Goal: Information Seeking & Learning: Check status

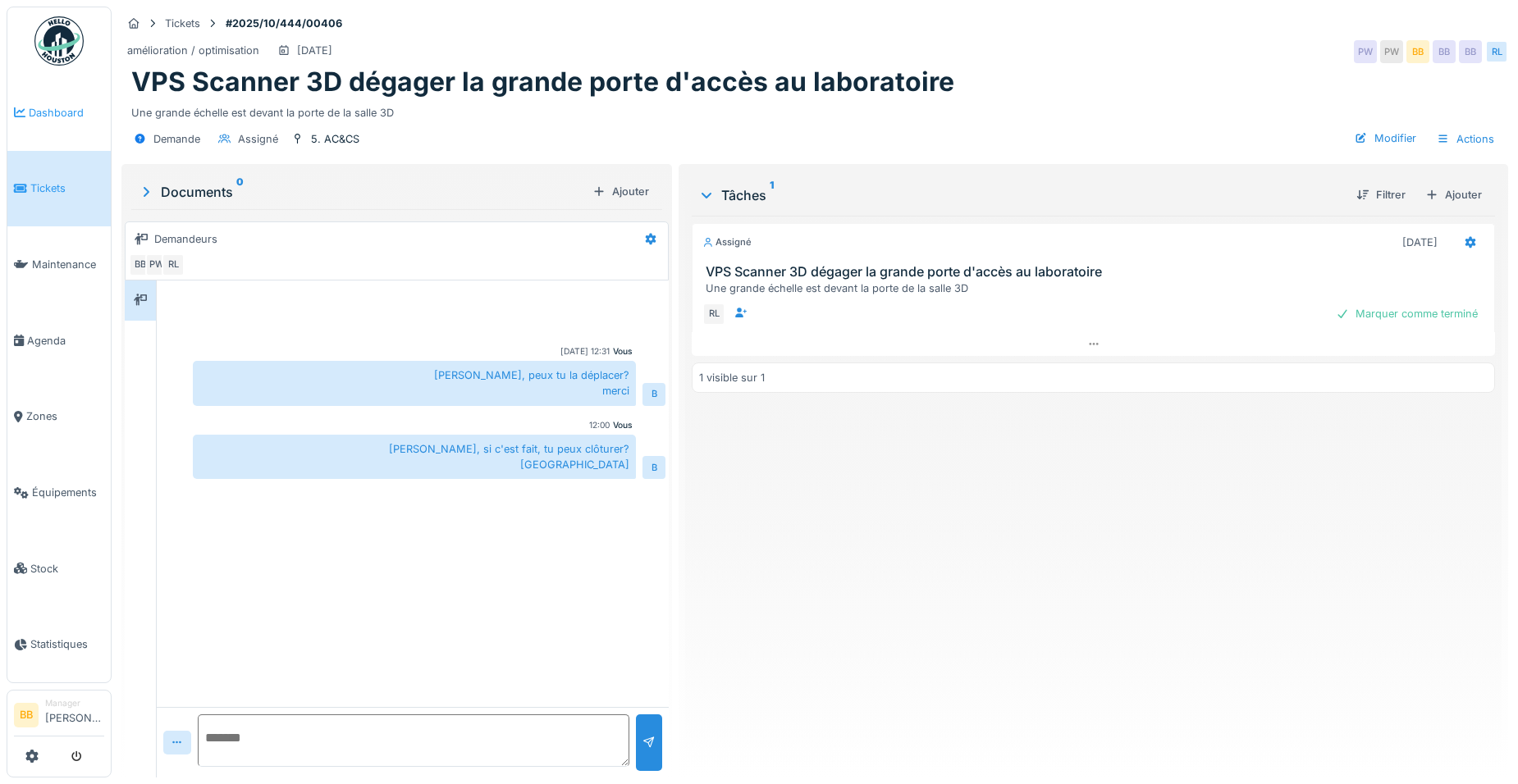
click at [69, 109] on span "Dashboard" at bounding box center [66, 113] width 75 height 16
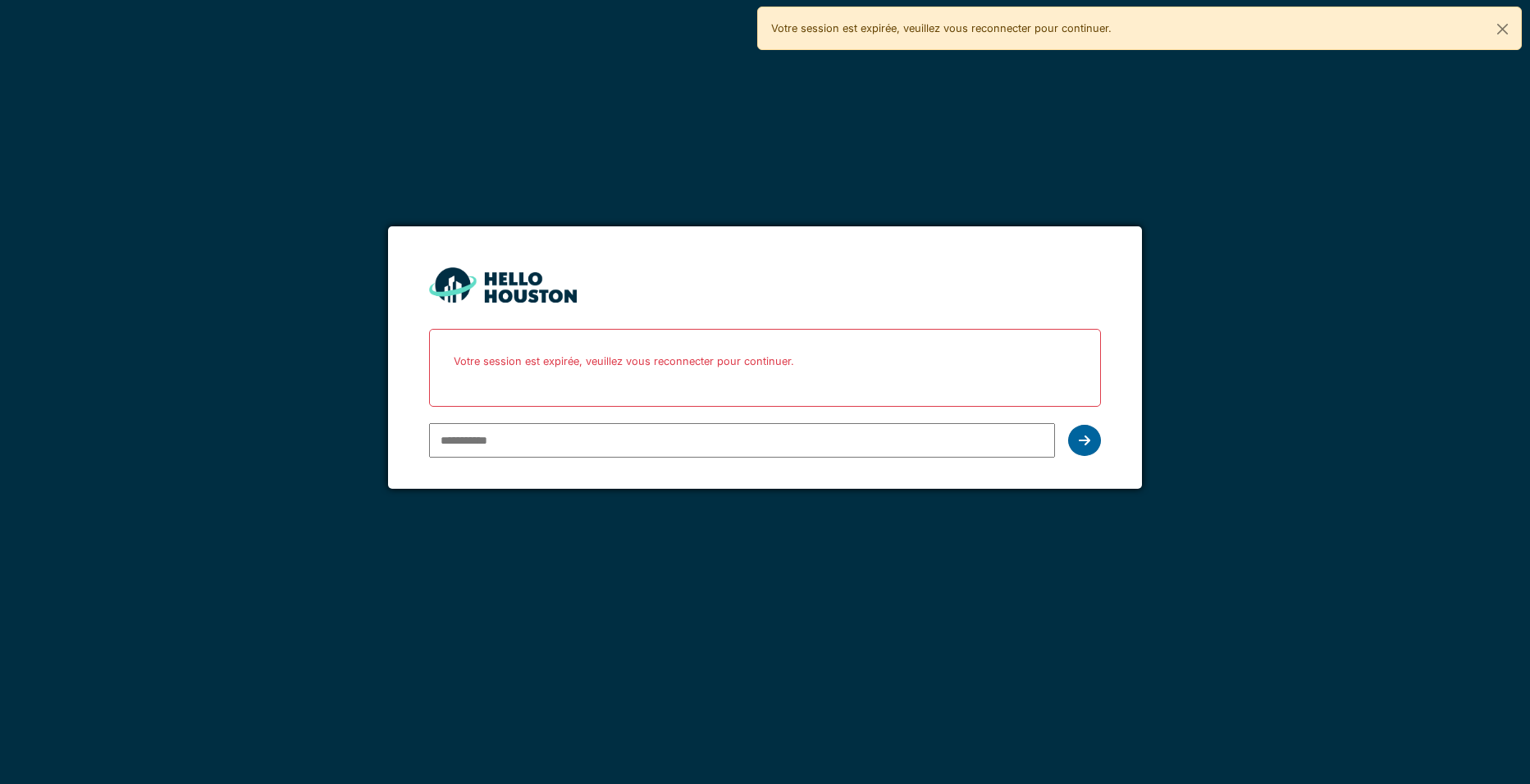
type input "**********"
click at [1085, 443] on icon at bounding box center [1085, 439] width 12 height 13
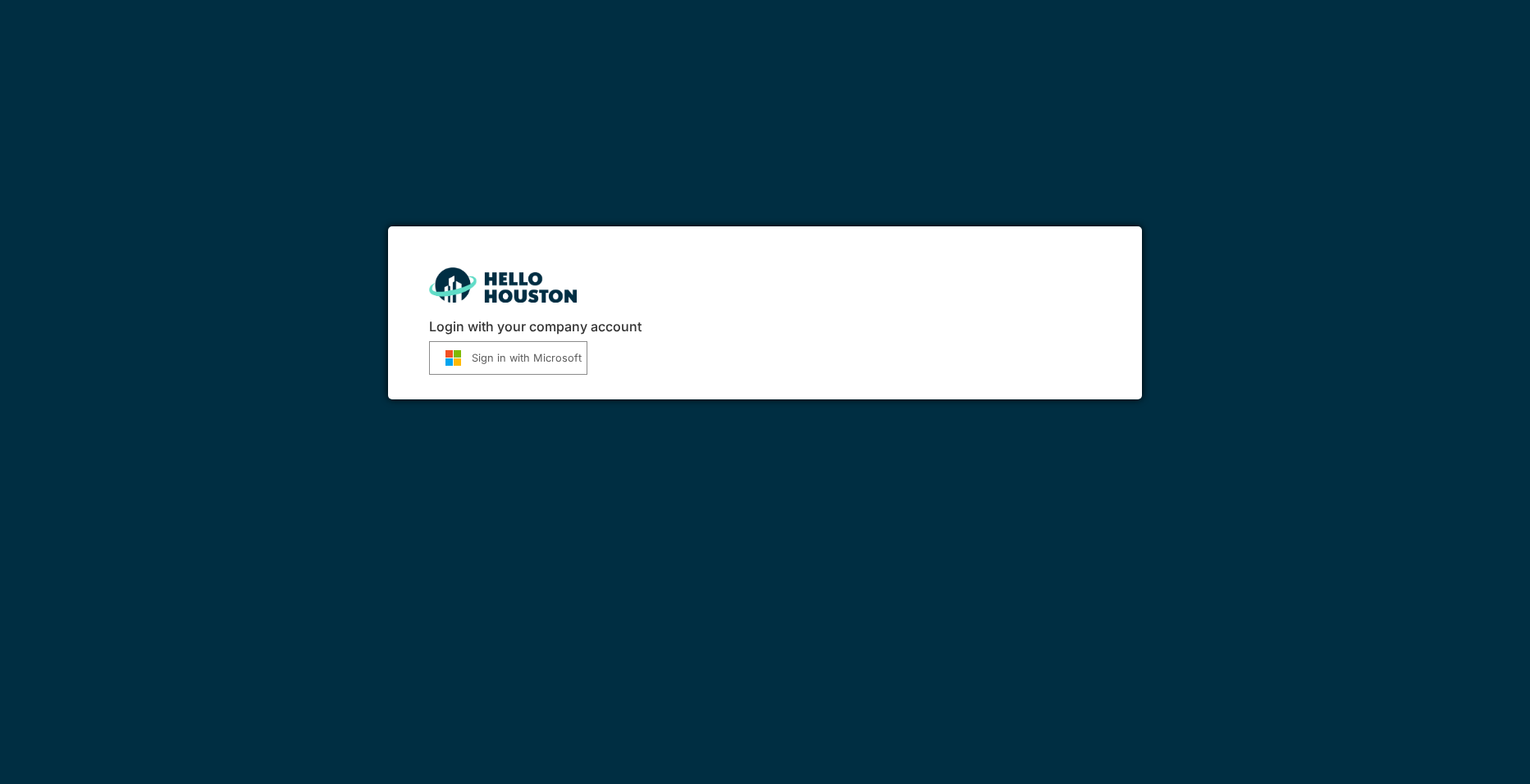
click at [445, 353] on img "submit" at bounding box center [453, 358] width 37 height 18
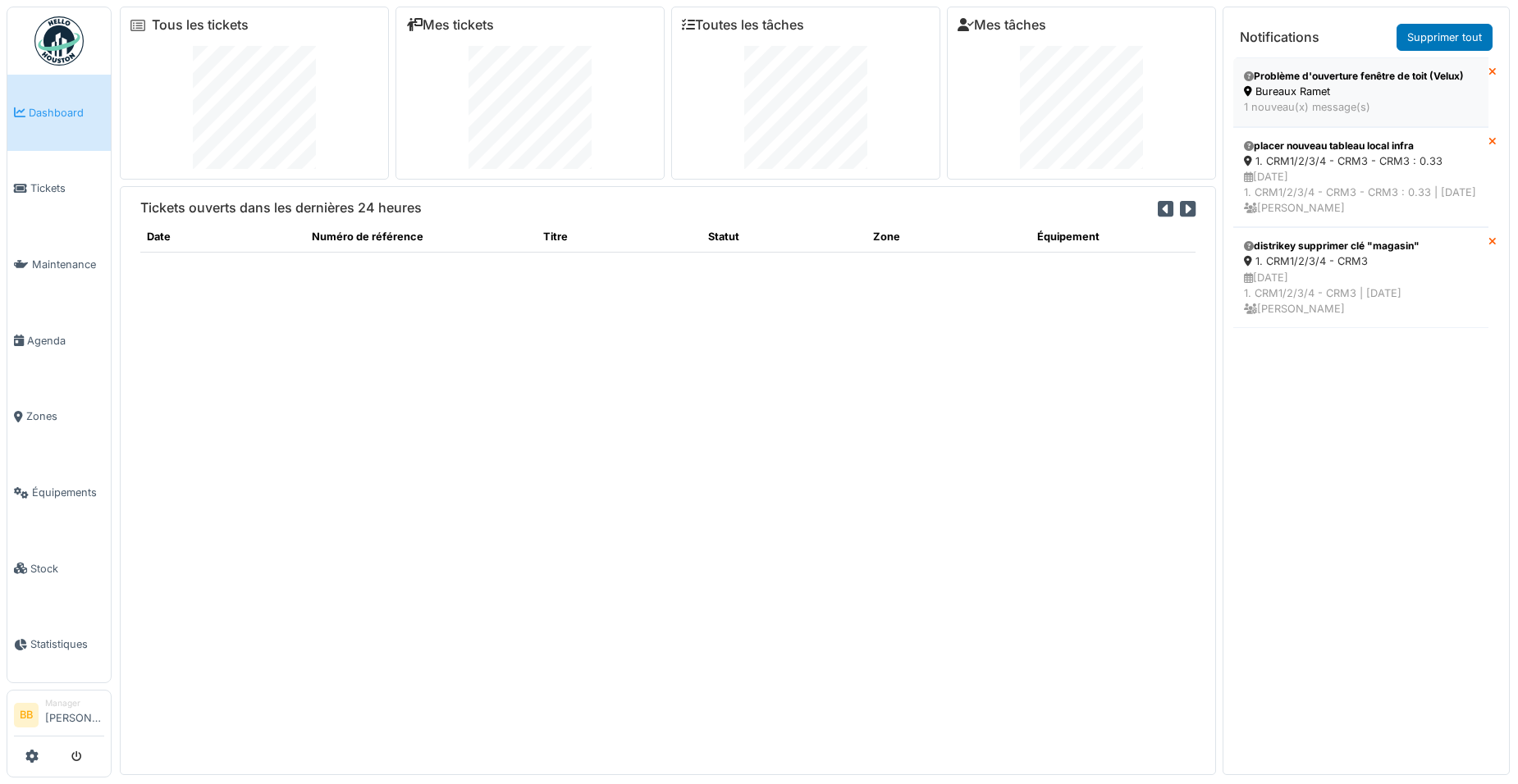
click at [1284, 79] on div "Problème d'ouverture fenêtre de toit (Velux)" at bounding box center [1360, 75] width 234 height 15
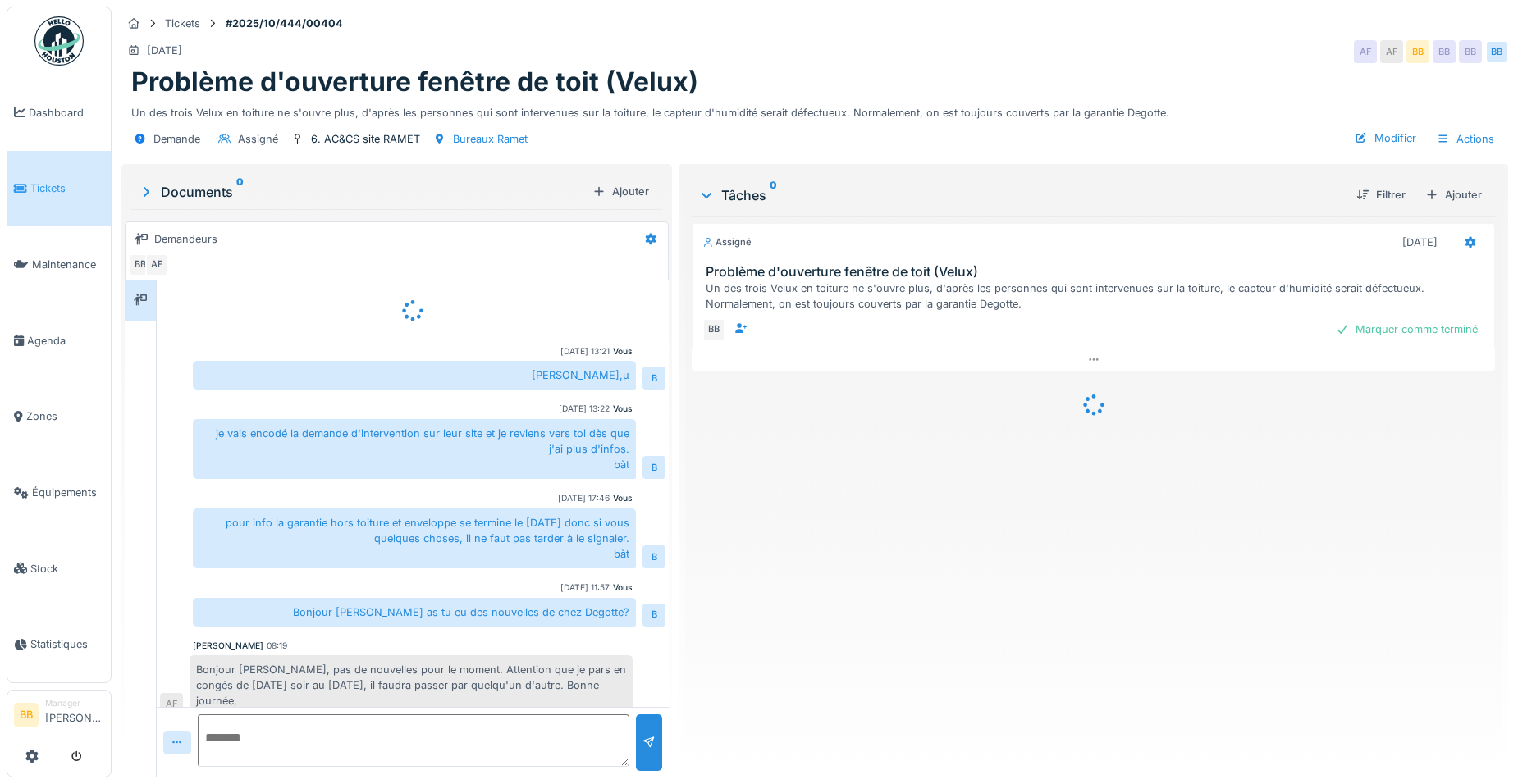
scroll to position [1, 0]
click at [392, 735] on textarea at bounding box center [413, 741] width 432 height 53
type textarea "**********"
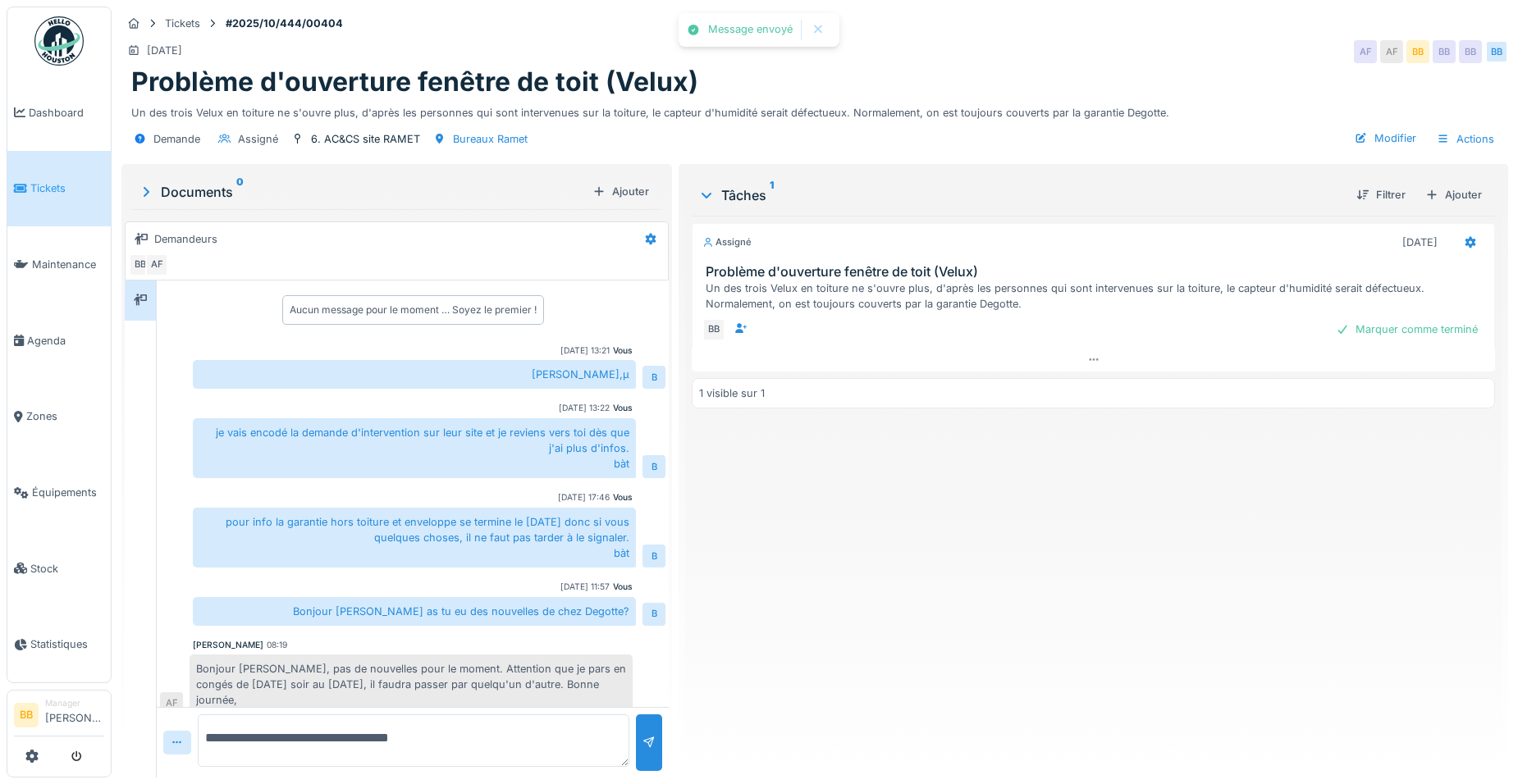
scroll to position [58, 0]
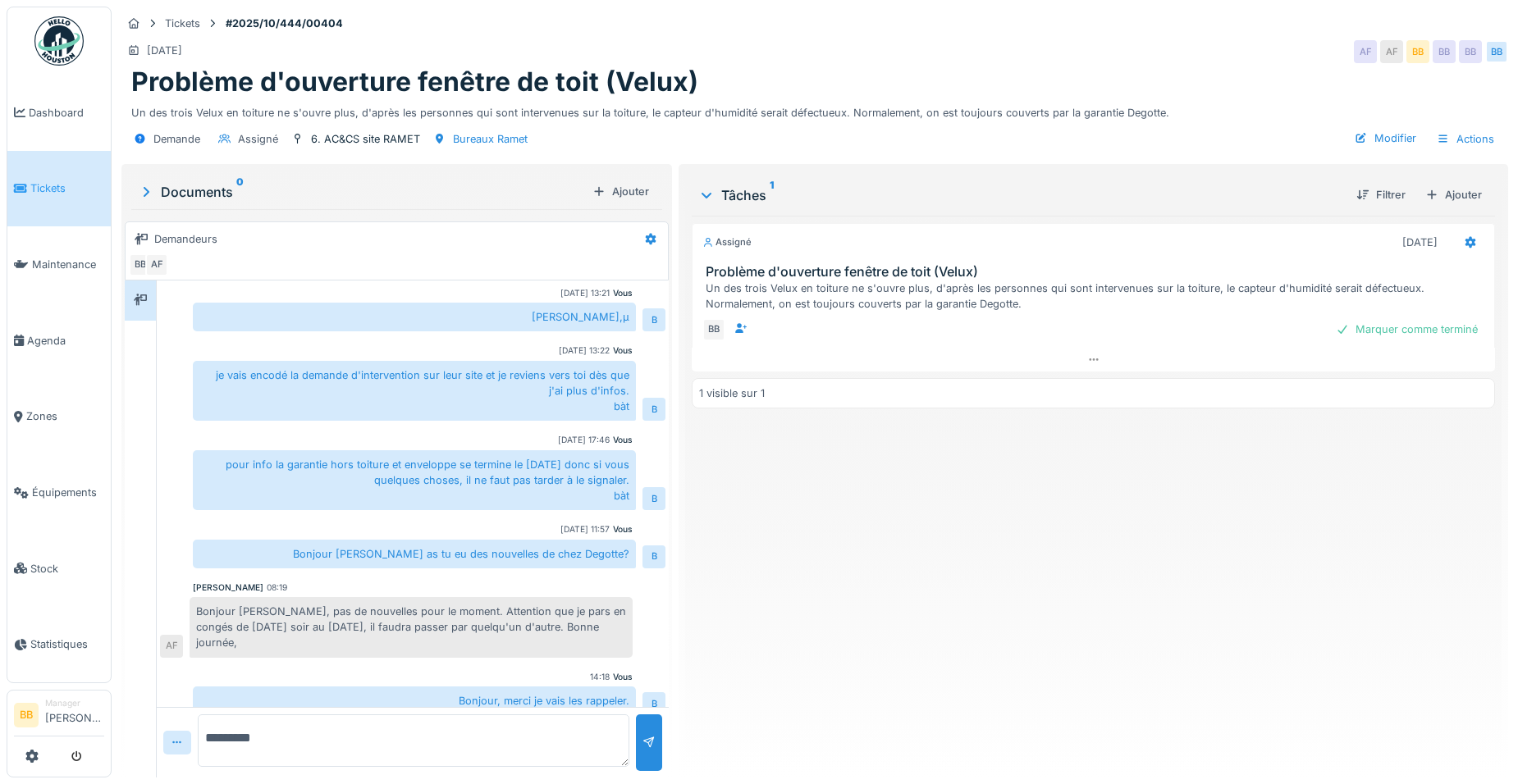
type textarea "*********"
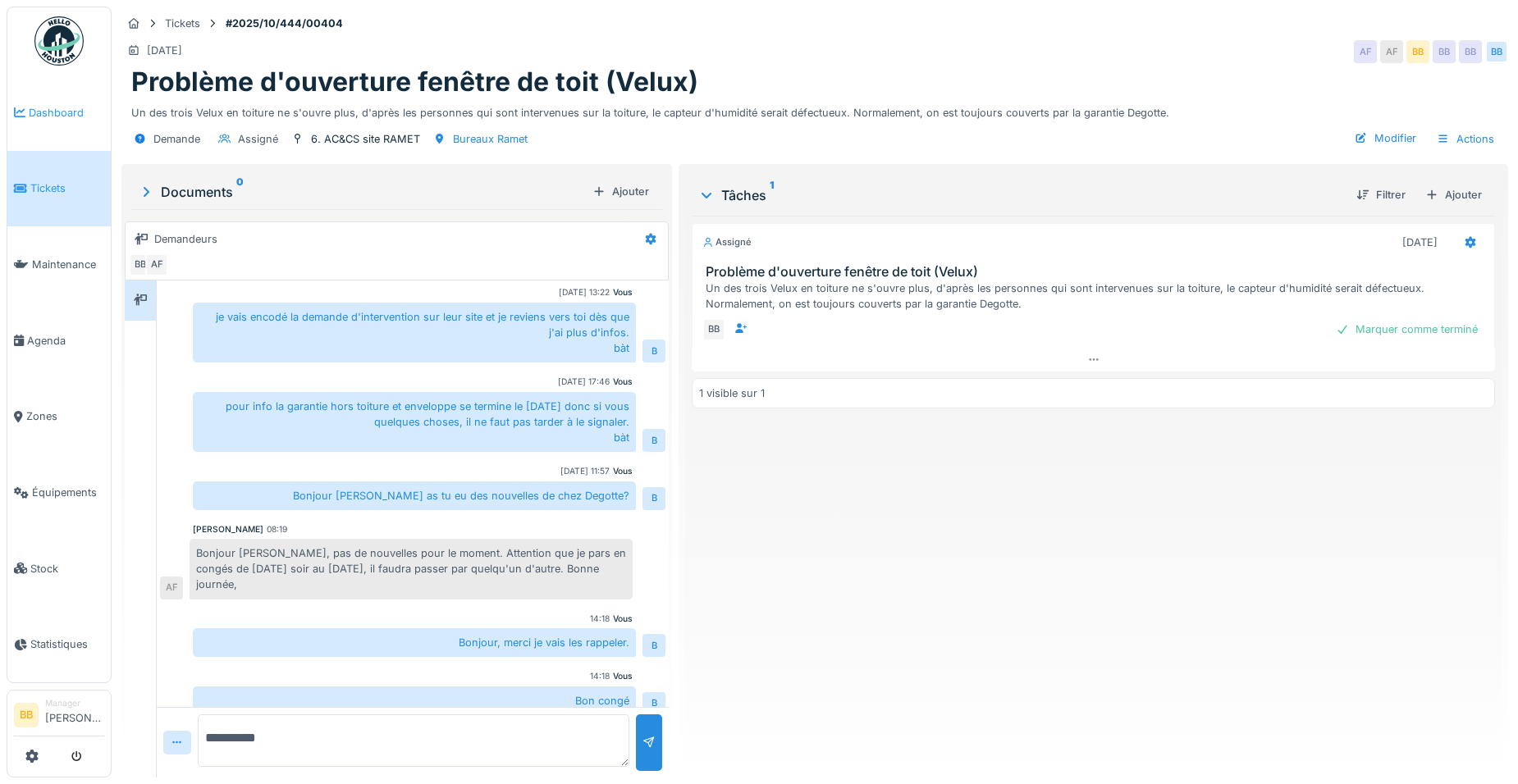
click at [69, 118] on span "Dashboard" at bounding box center [66, 113] width 75 height 16
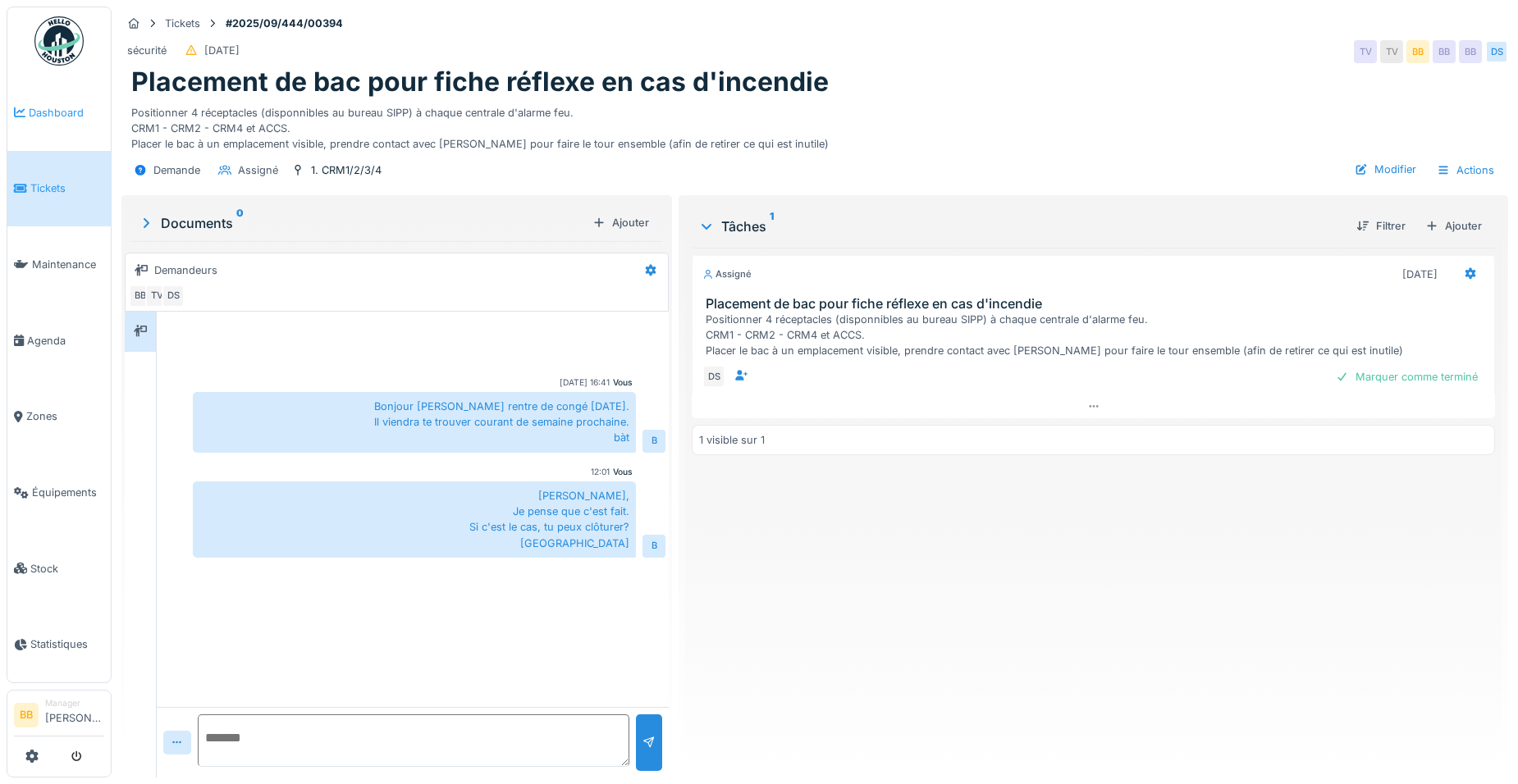
click at [60, 102] on link "Dashboard" at bounding box center [60, 113] width 104 height 76
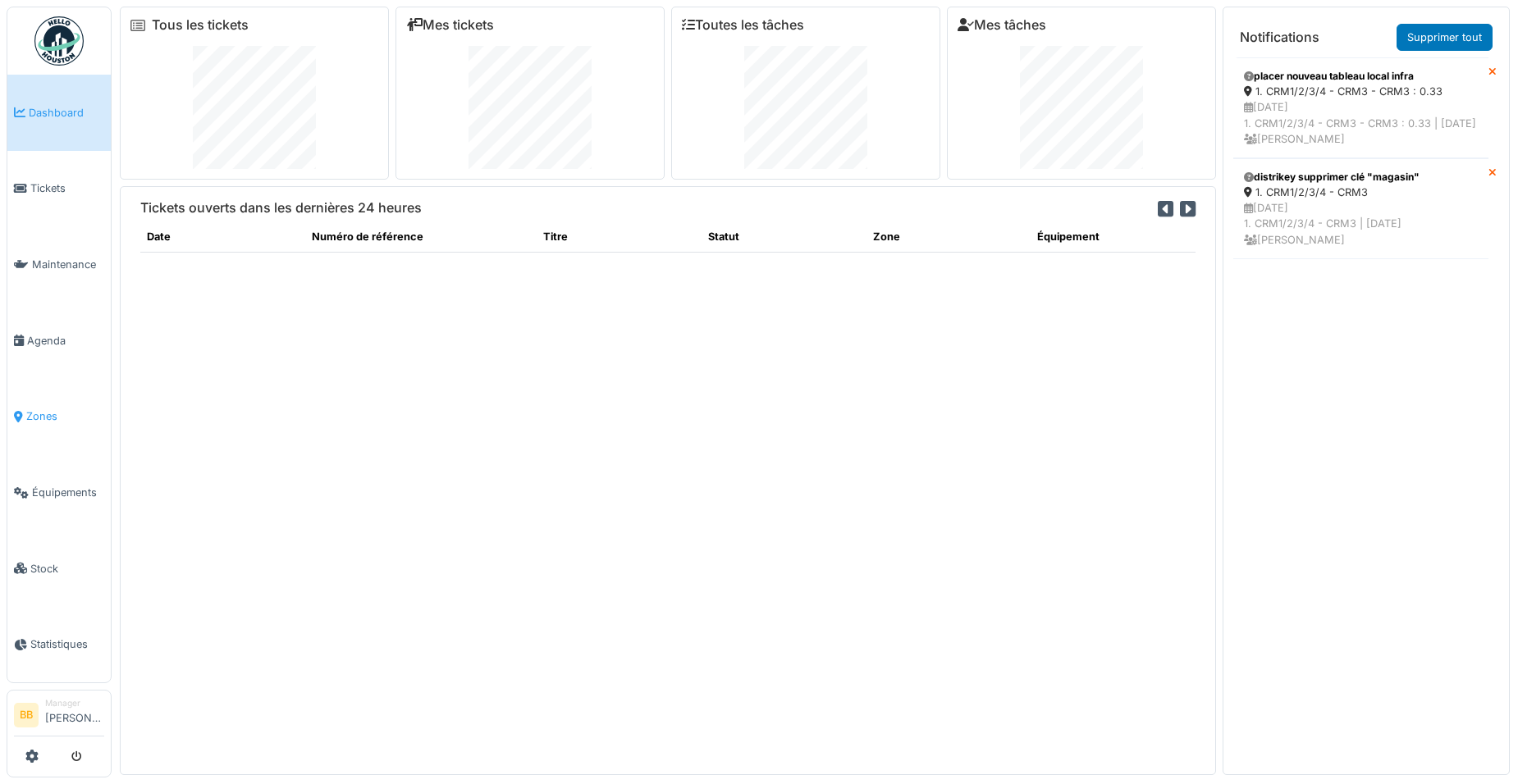
click at [29, 408] on span "Zones" at bounding box center [66, 416] width 78 height 16
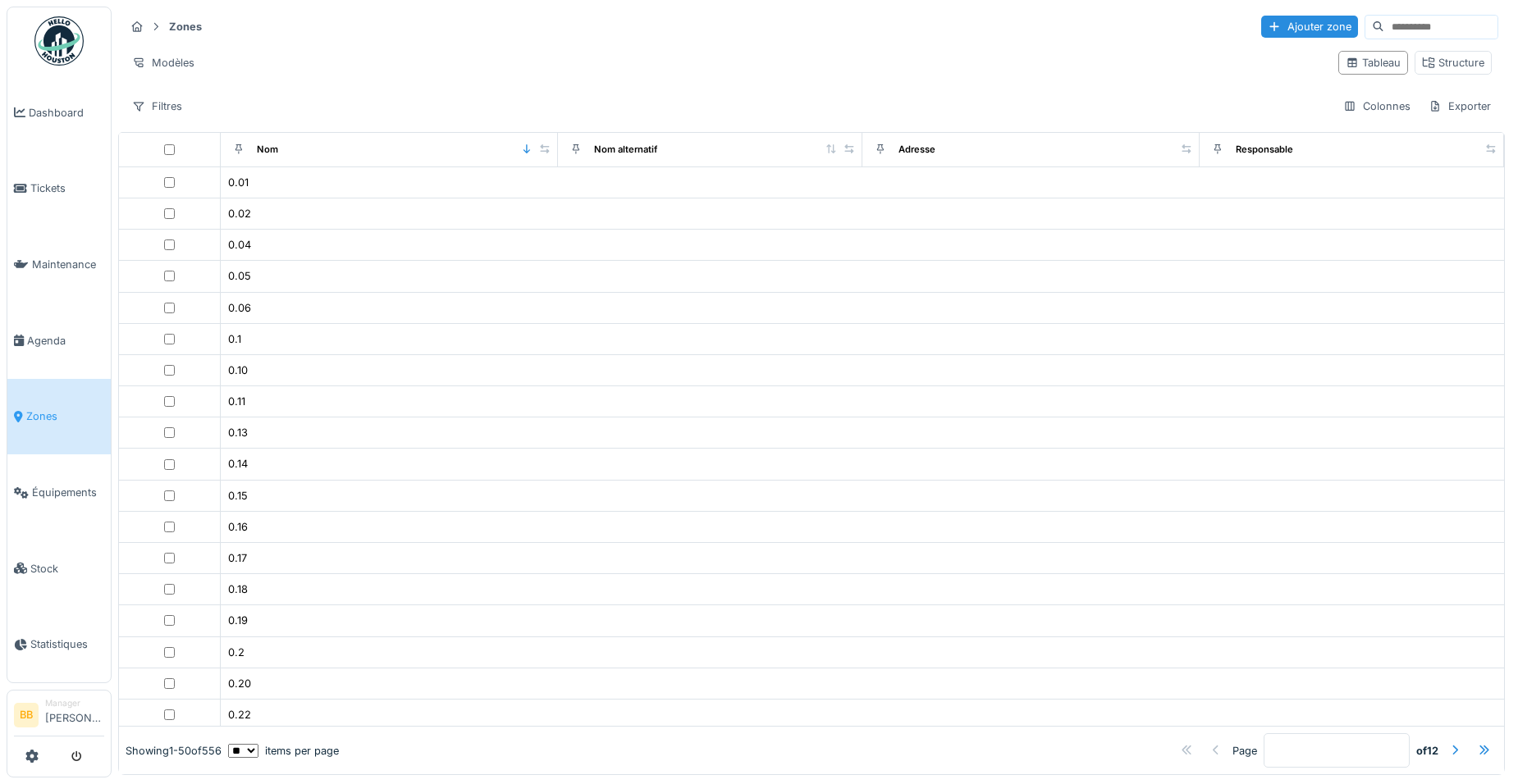
click at [157, 23] on icon at bounding box center [156, 26] width 13 height 11
click at [144, 24] on div at bounding box center [136, 26] width 24 height 21
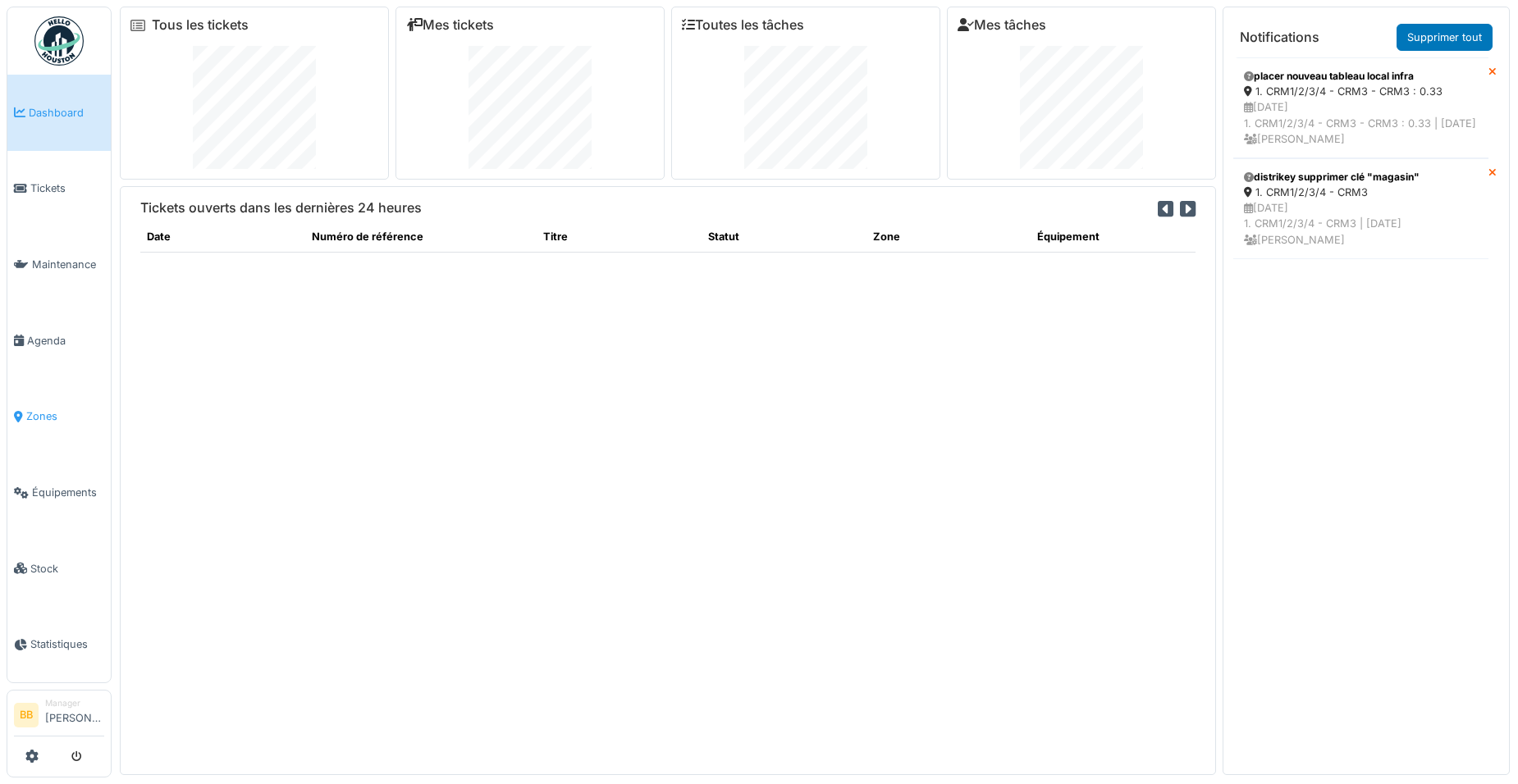
click at [81, 408] on span "Zones" at bounding box center [66, 416] width 78 height 16
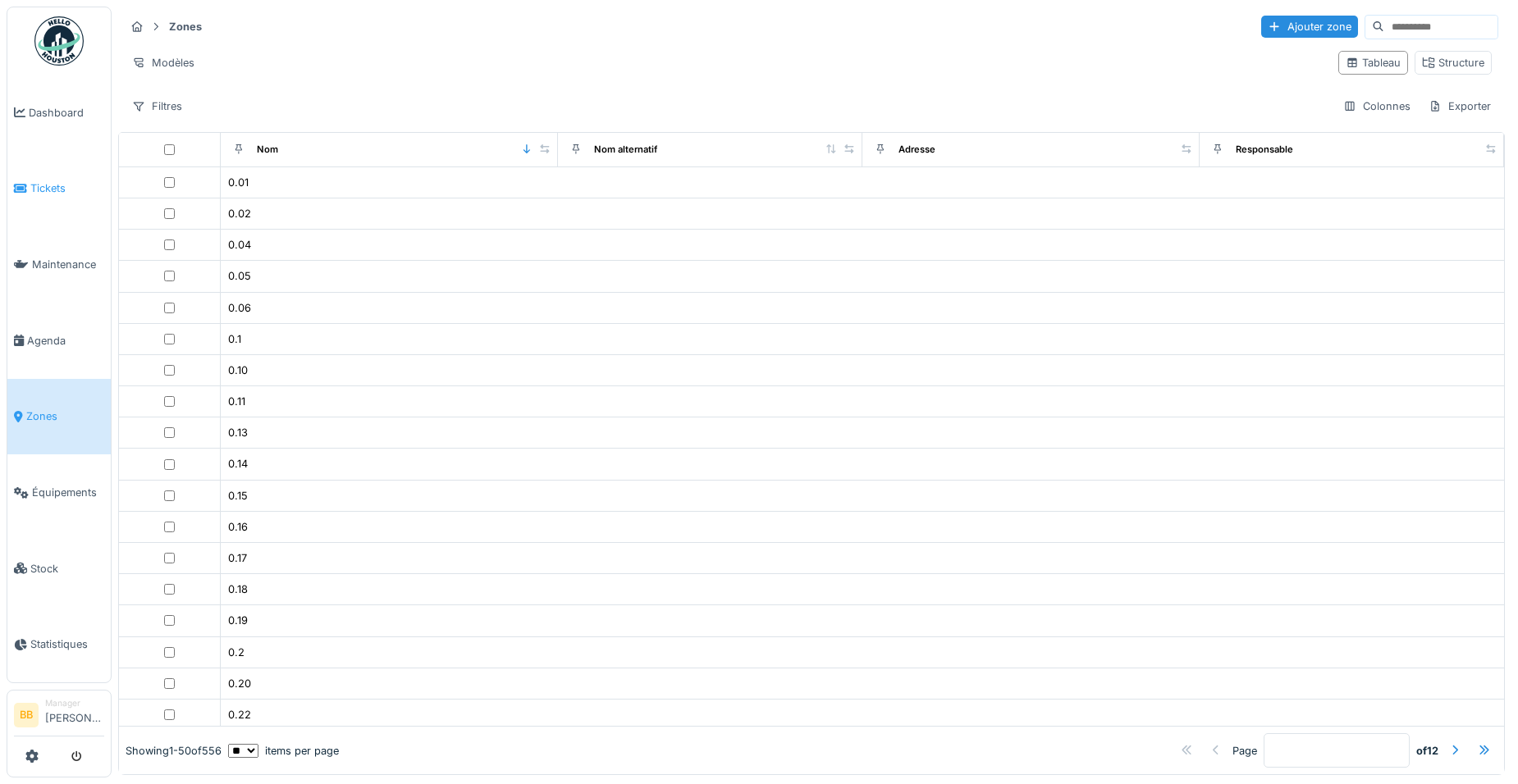
click at [36, 175] on link "Tickets" at bounding box center [60, 189] width 104 height 76
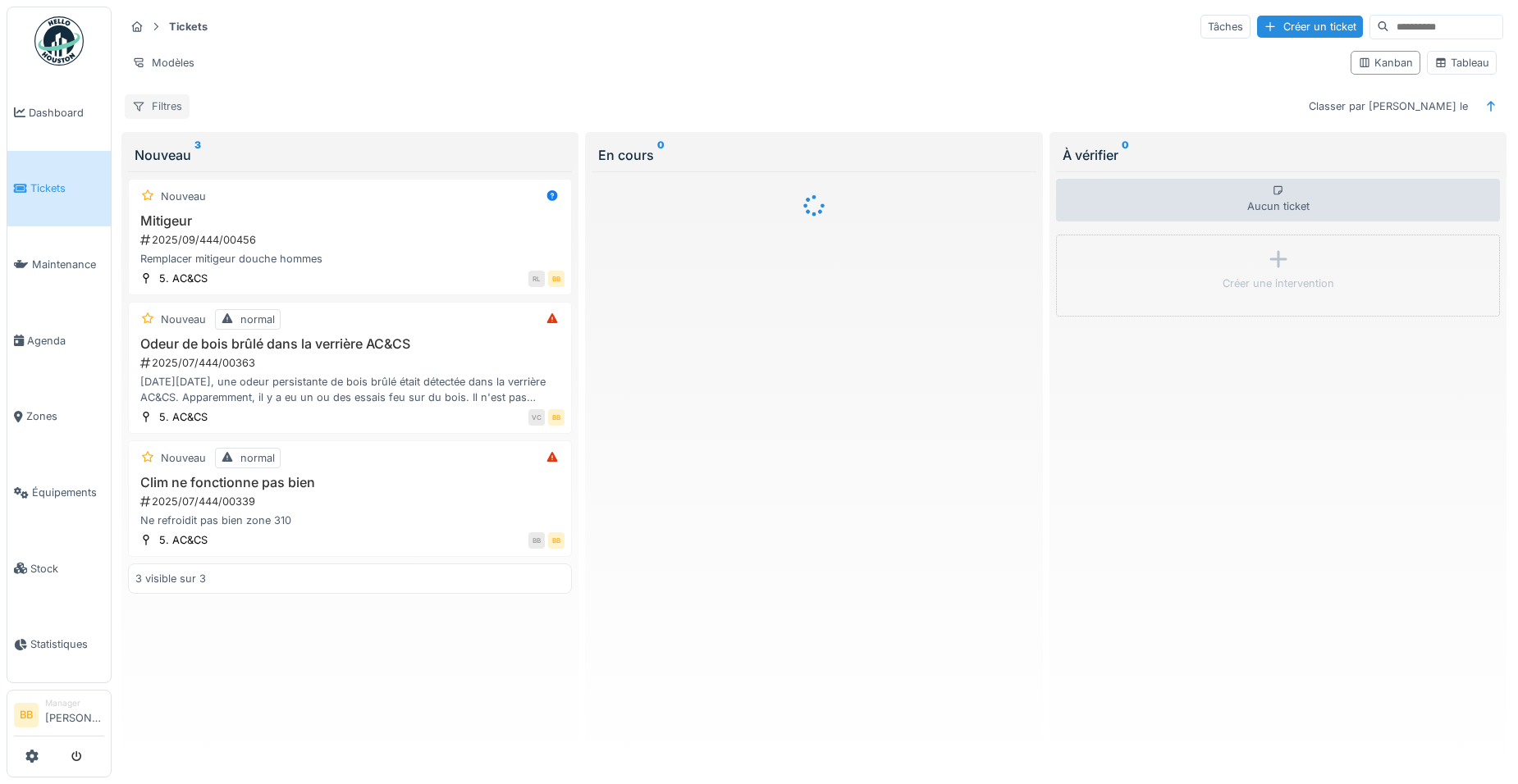
click at [155, 114] on div "Filtres" at bounding box center [157, 106] width 65 height 23
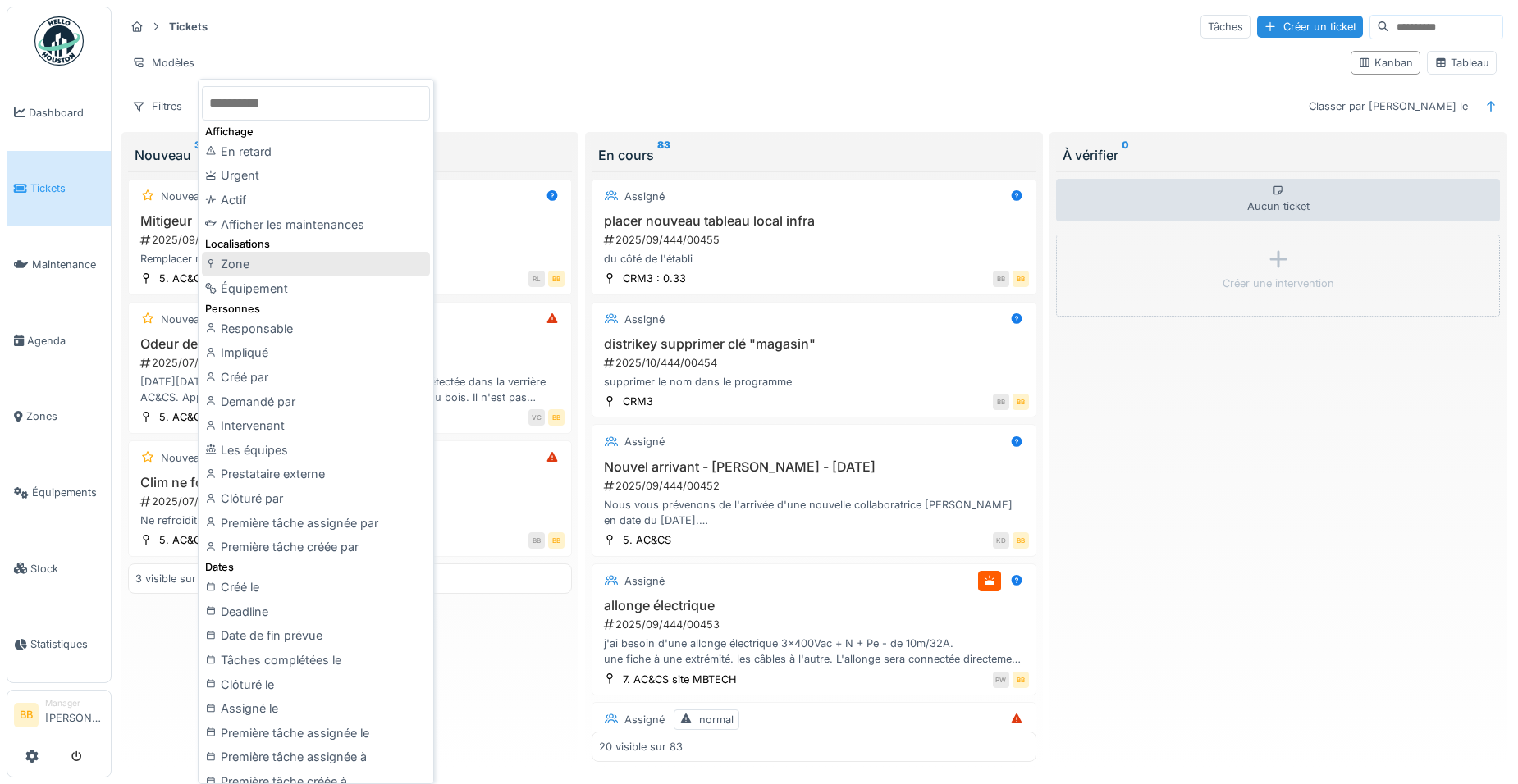
click at [306, 272] on div "Zone" at bounding box center [315, 263] width 228 height 24
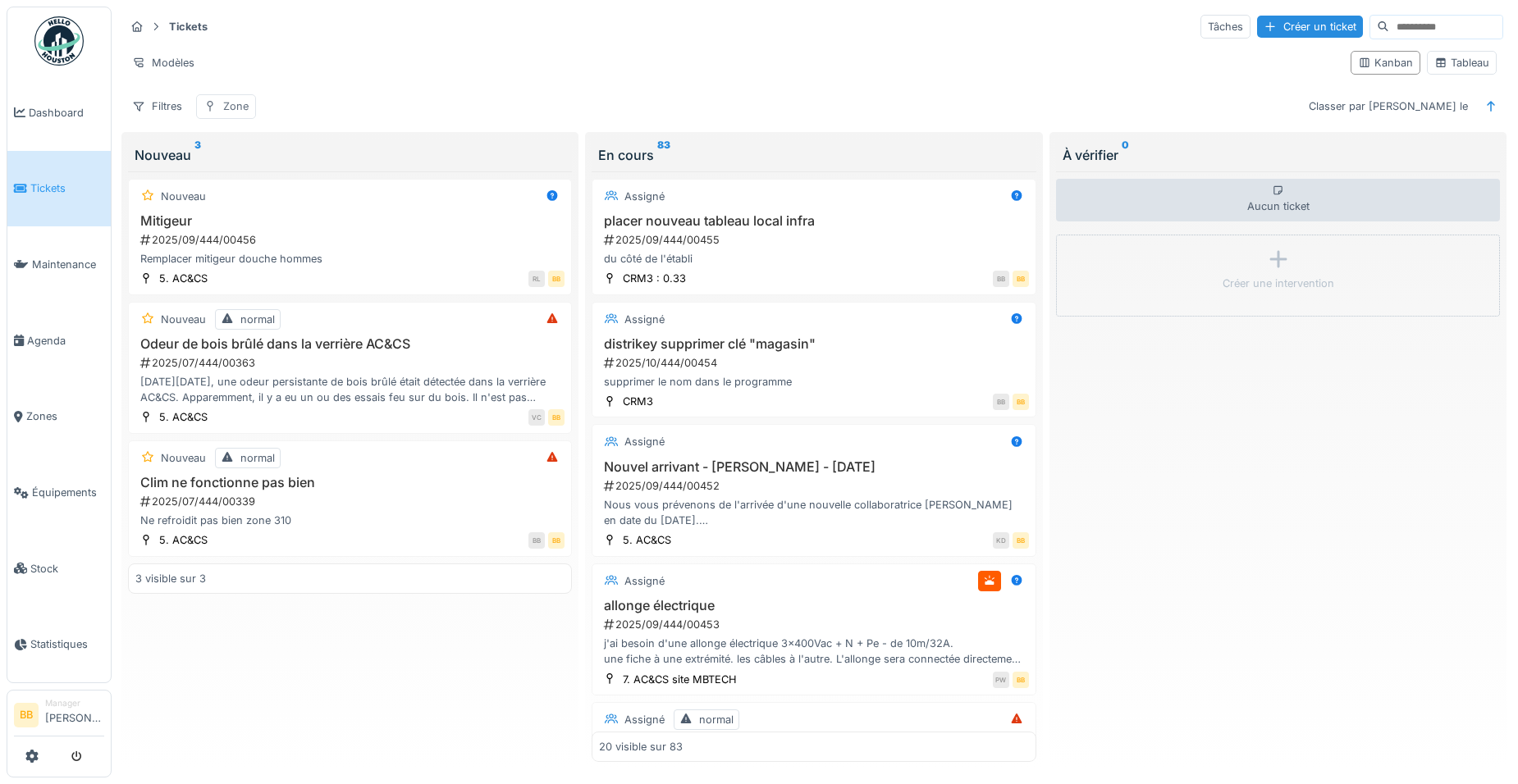
click at [234, 107] on div "Zone" at bounding box center [236, 107] width 25 height 16
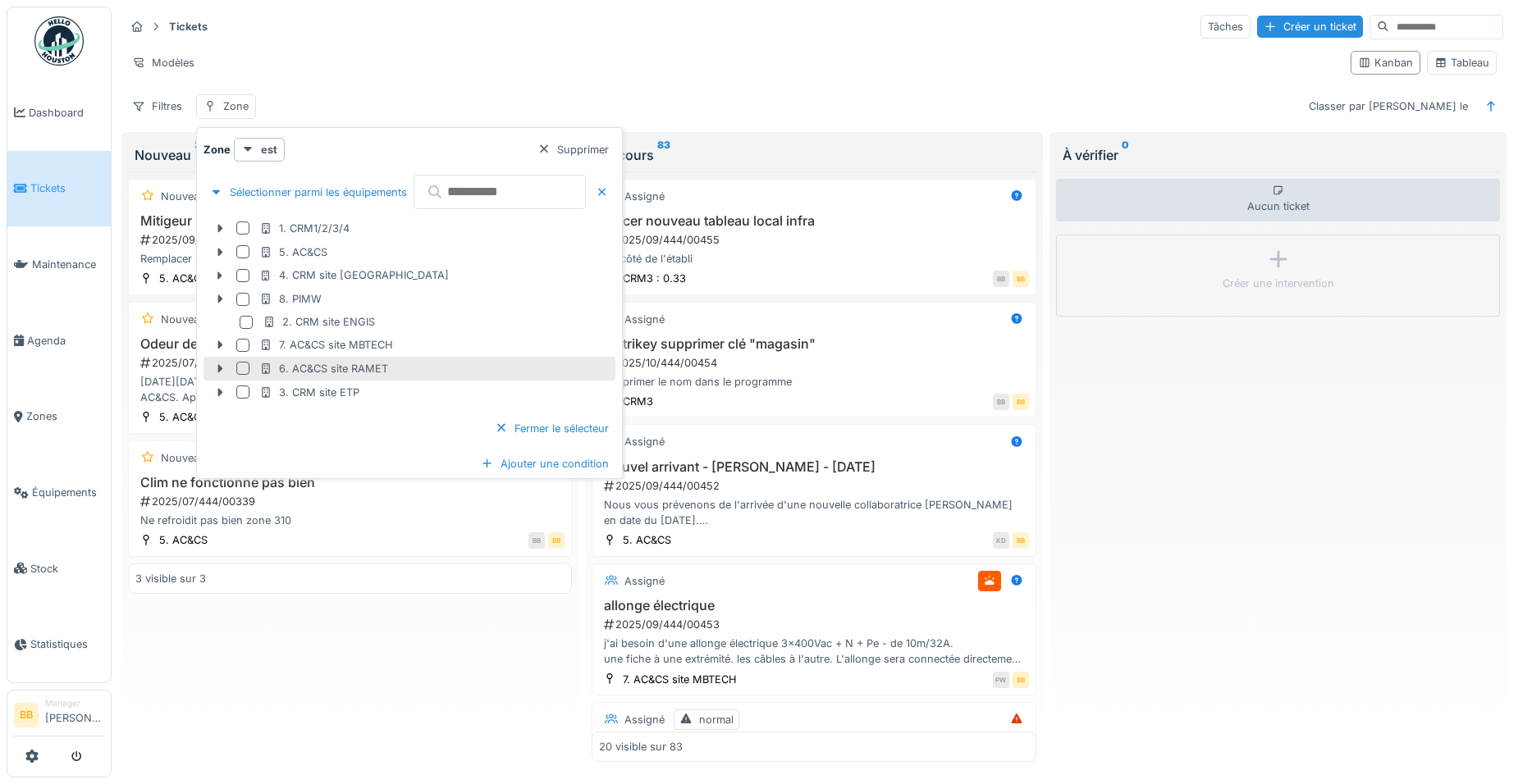
click at [244, 367] on div at bounding box center [242, 368] width 13 height 13
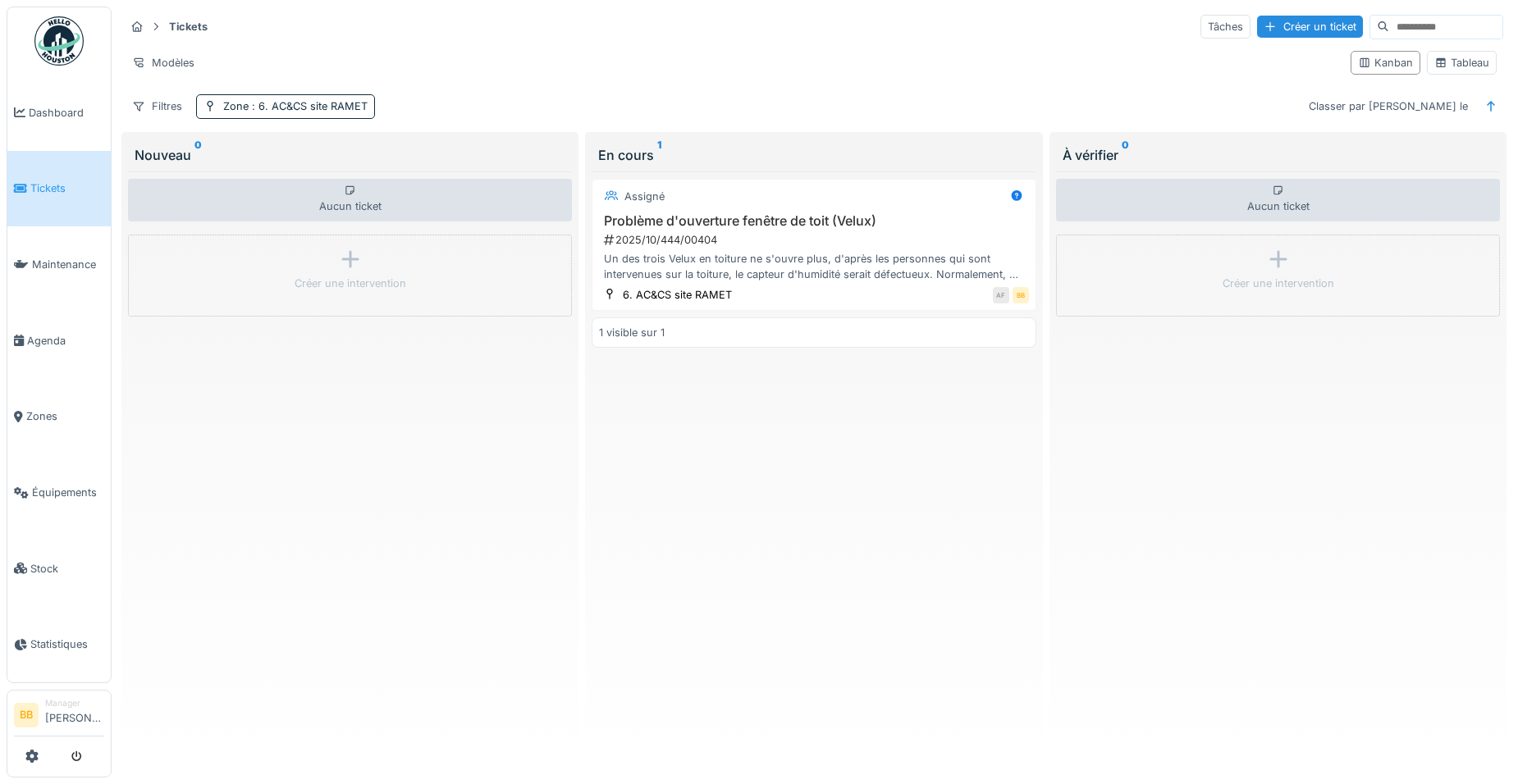
click at [471, 324] on div "Aucun ticket Créer une intervention" at bounding box center [350, 466] width 444 height 590
click at [687, 215] on h3 "Problème d'ouverture fenêtre de toit (Velux)" at bounding box center [814, 221] width 429 height 16
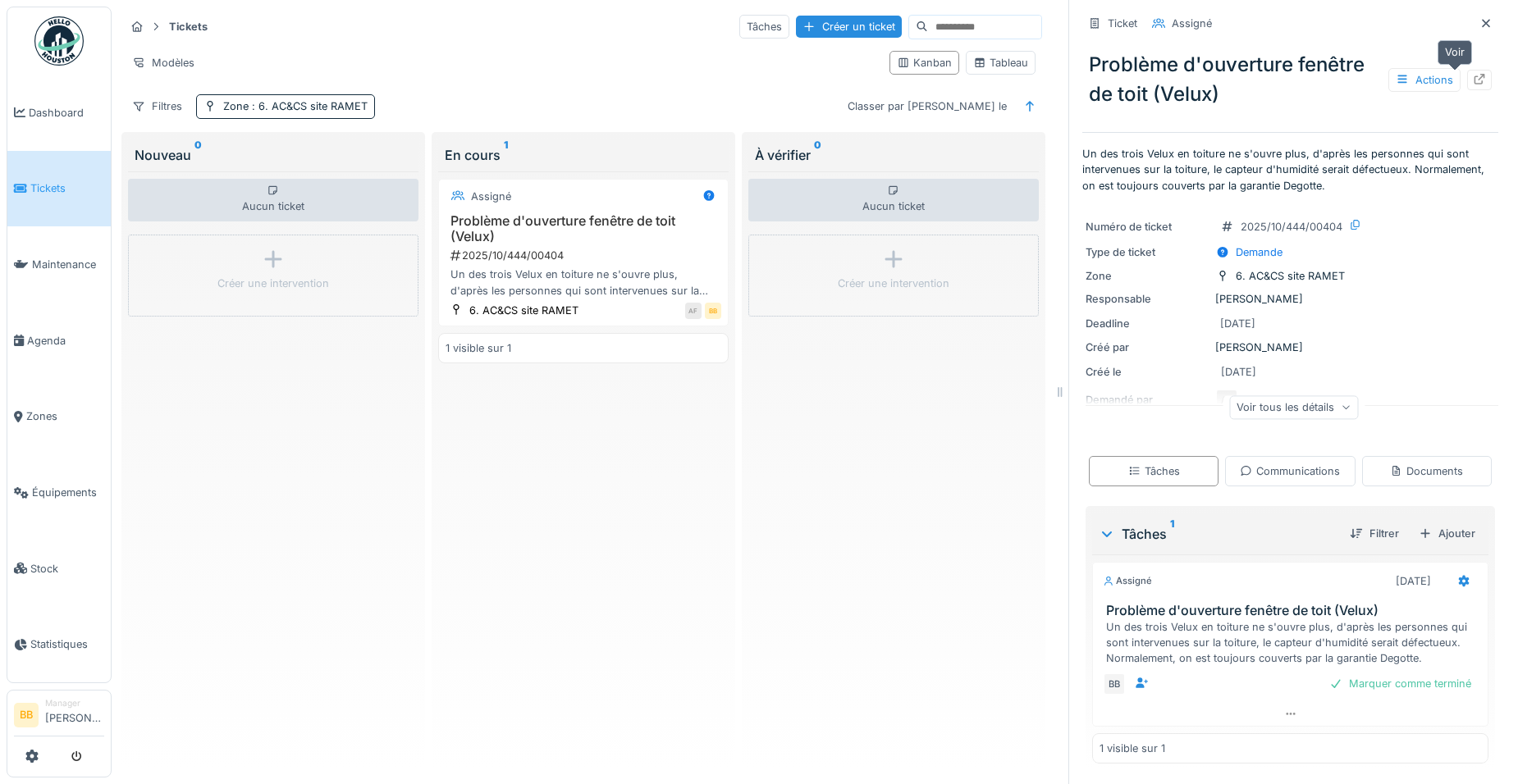
click at [1467, 78] on div at bounding box center [1479, 79] width 24 height 21
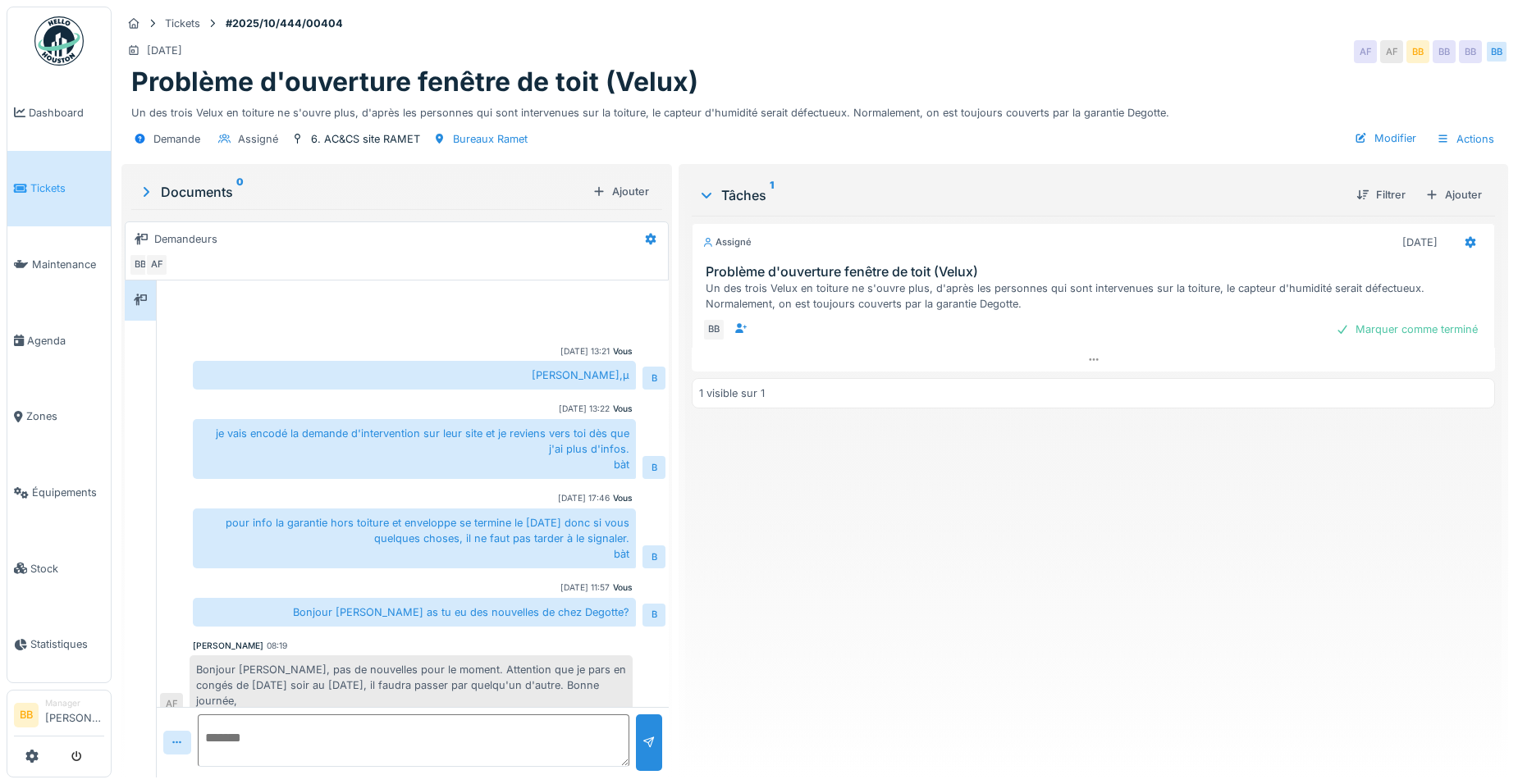
scroll to position [116, 0]
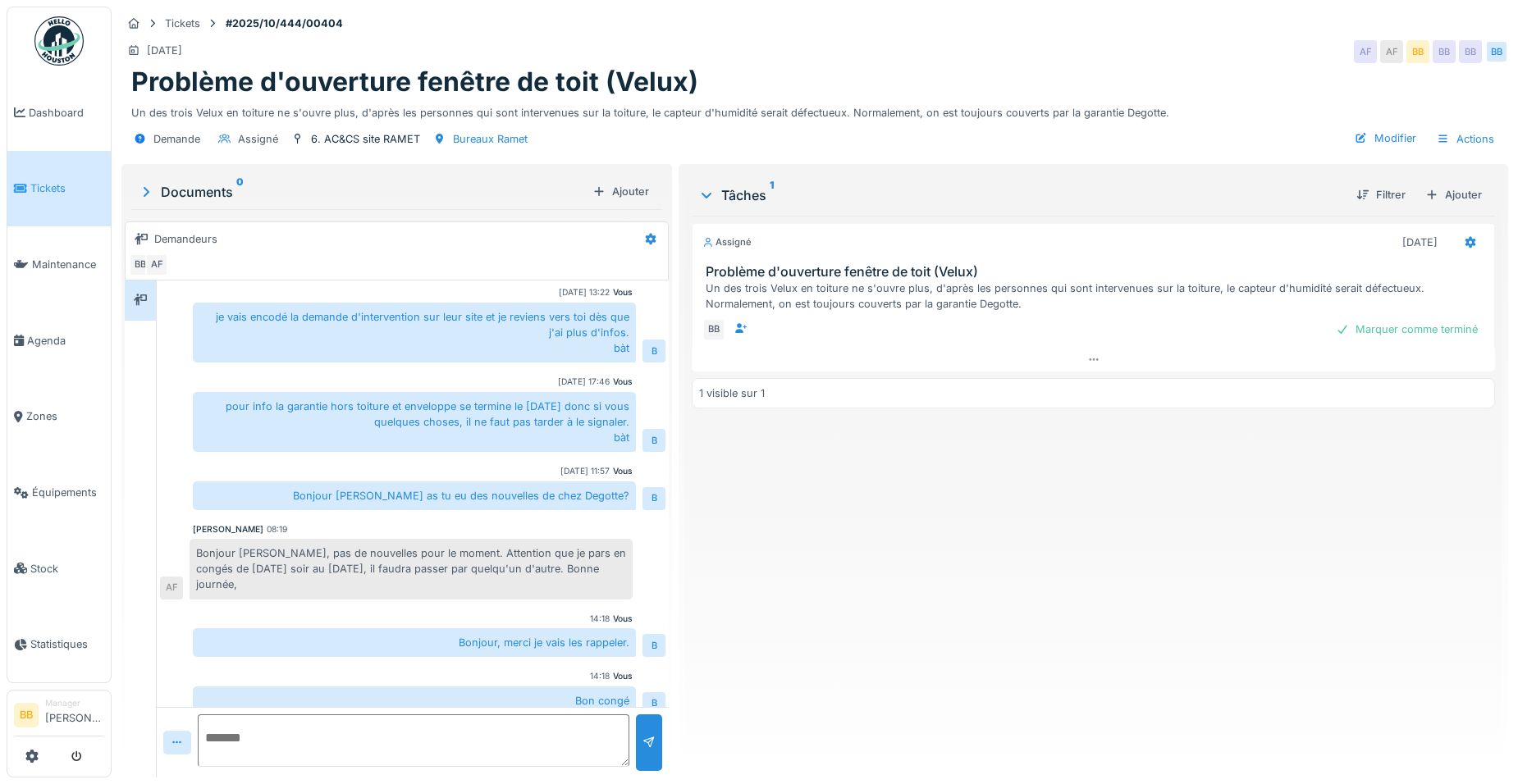
drag, startPoint x: 1162, startPoint y: 114, endPoint x: 820, endPoint y: 129, distance: 342.3
click at [820, 129] on div "Tickets #2025/10/444/00404 [DATE] AF AF BB BB BB BB Problème d'ouverture fenêtr…" at bounding box center [815, 84] width 1394 height 155
click at [27, 105] on li "Dashboard" at bounding box center [59, 113] width 90 height 16
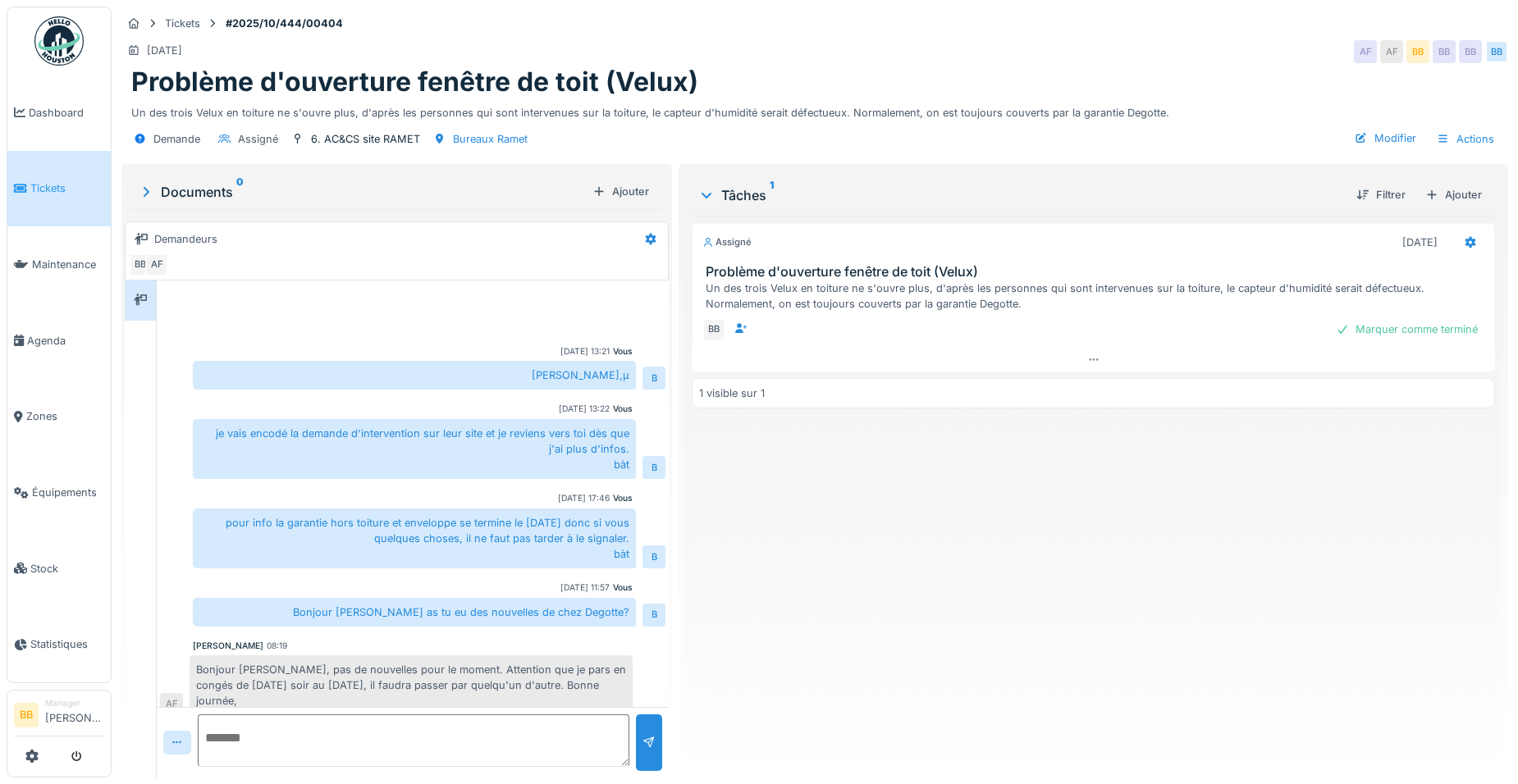
scroll to position [116, 0]
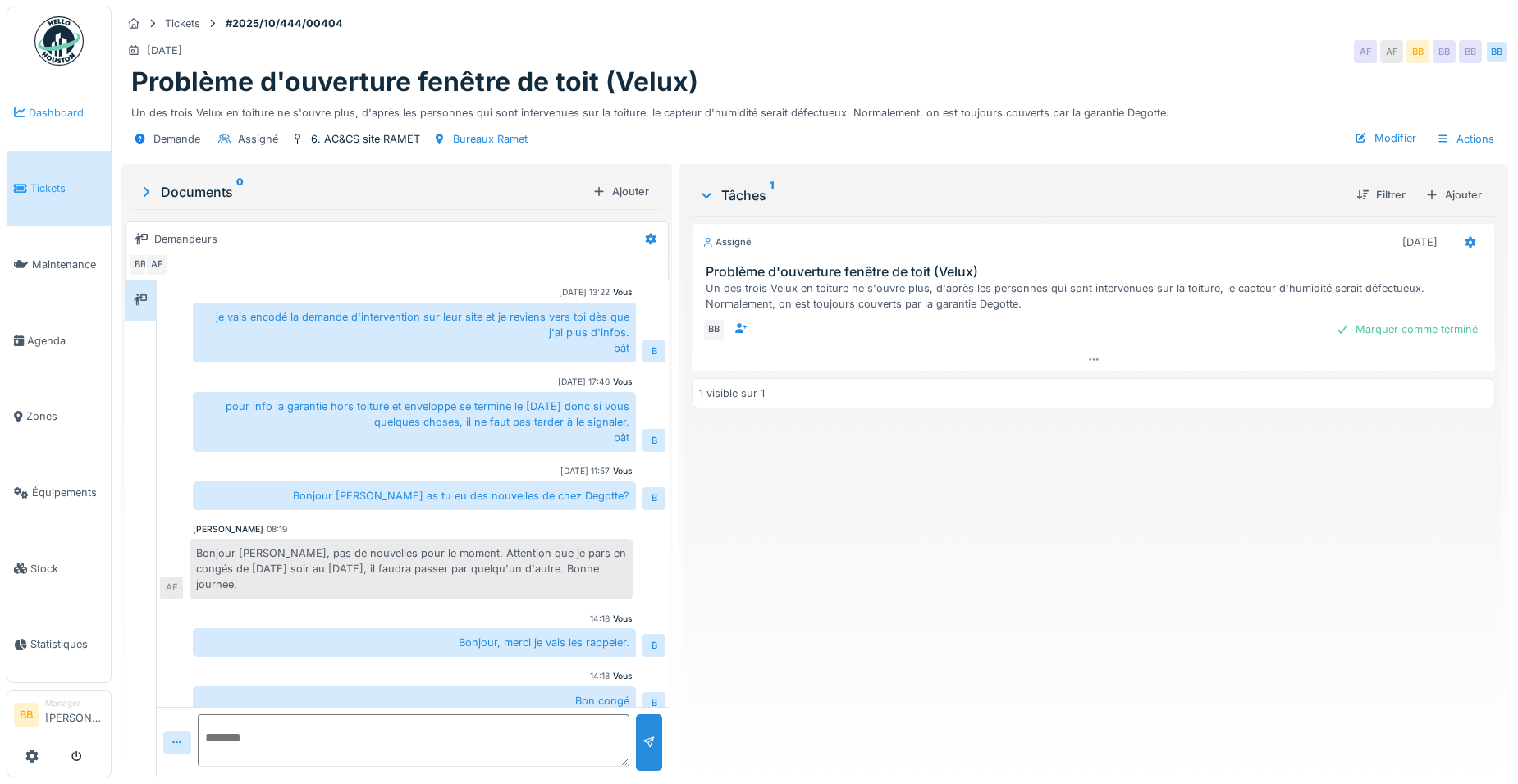
click at [31, 108] on span "Dashboard" at bounding box center [66, 113] width 75 height 16
